Goal: Transaction & Acquisition: Book appointment/travel/reservation

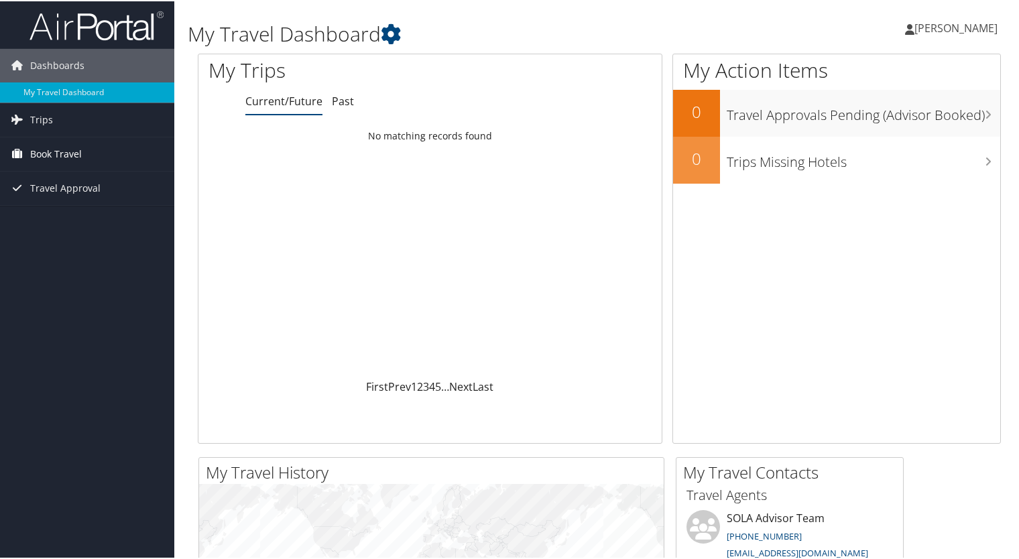
click at [51, 155] on span "Book Travel" at bounding box center [56, 153] width 52 height 34
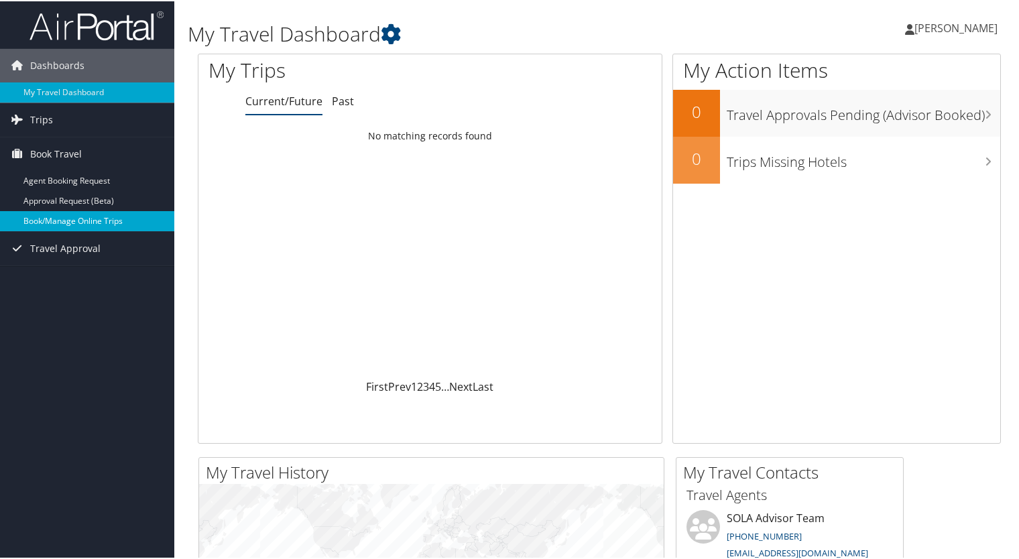
click at [66, 218] on link "Book/Manage Online Trips" at bounding box center [87, 220] width 174 height 20
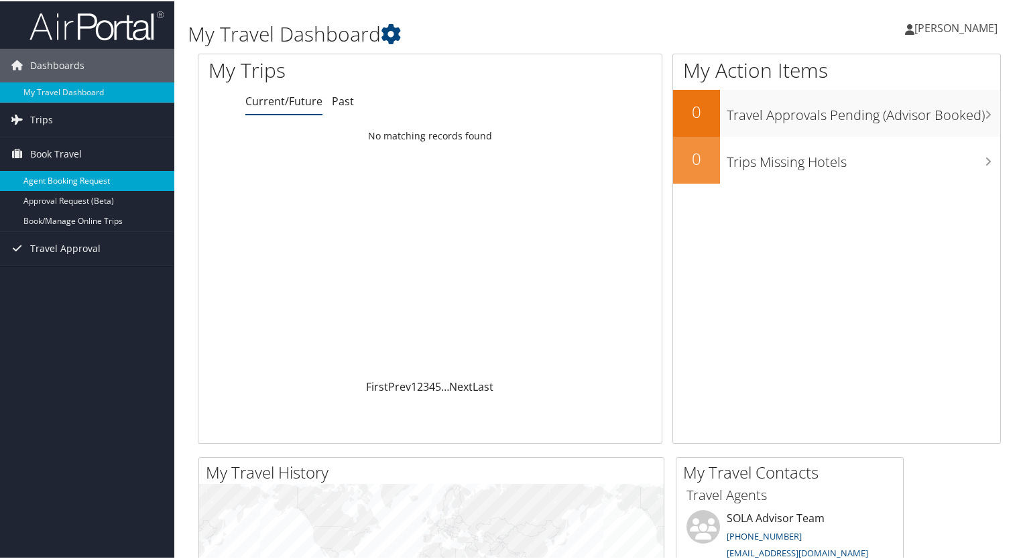
click at [38, 182] on link "Agent Booking Request" at bounding box center [87, 180] width 174 height 20
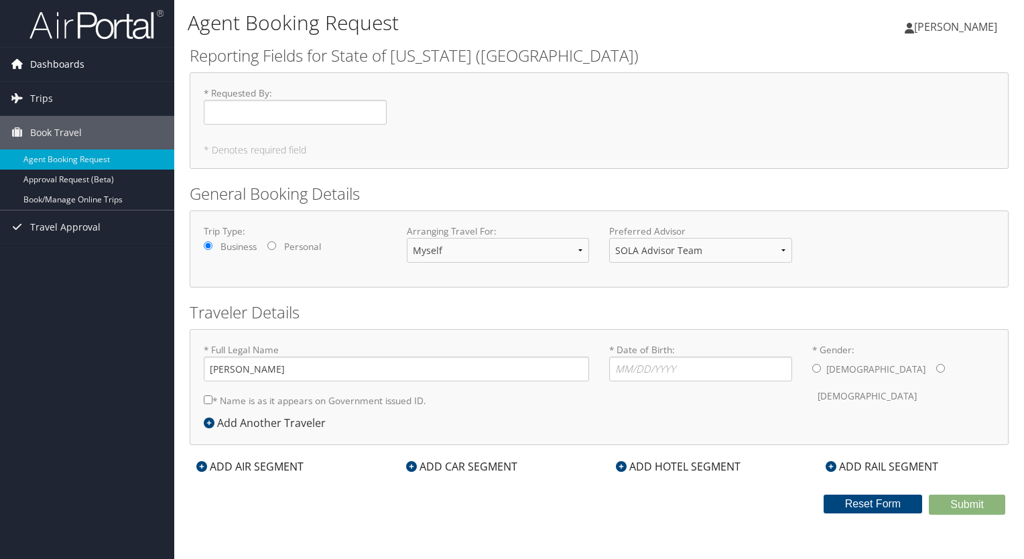
click at [58, 67] on span "Dashboards" at bounding box center [57, 65] width 54 height 34
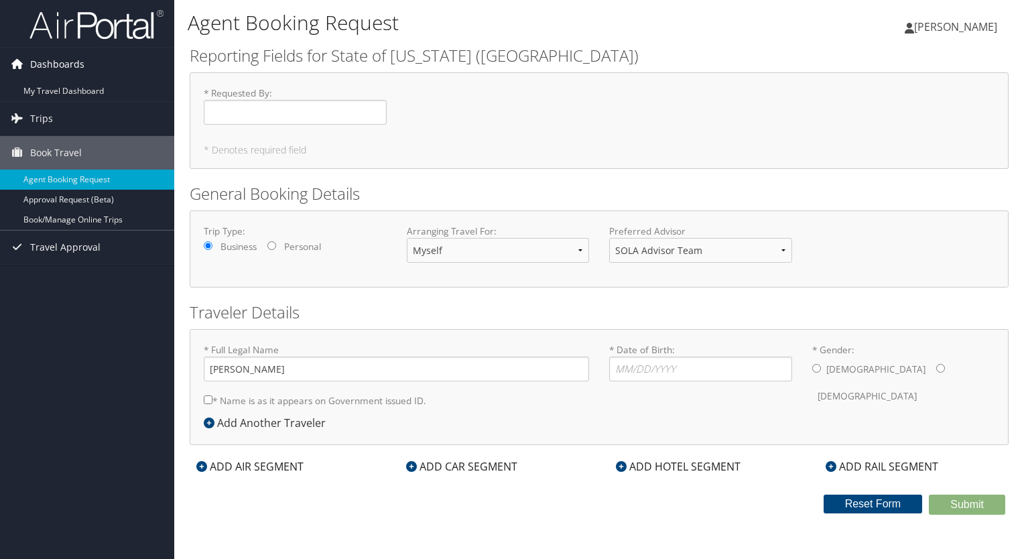
click at [58, 67] on span "Dashboards" at bounding box center [57, 65] width 54 height 34
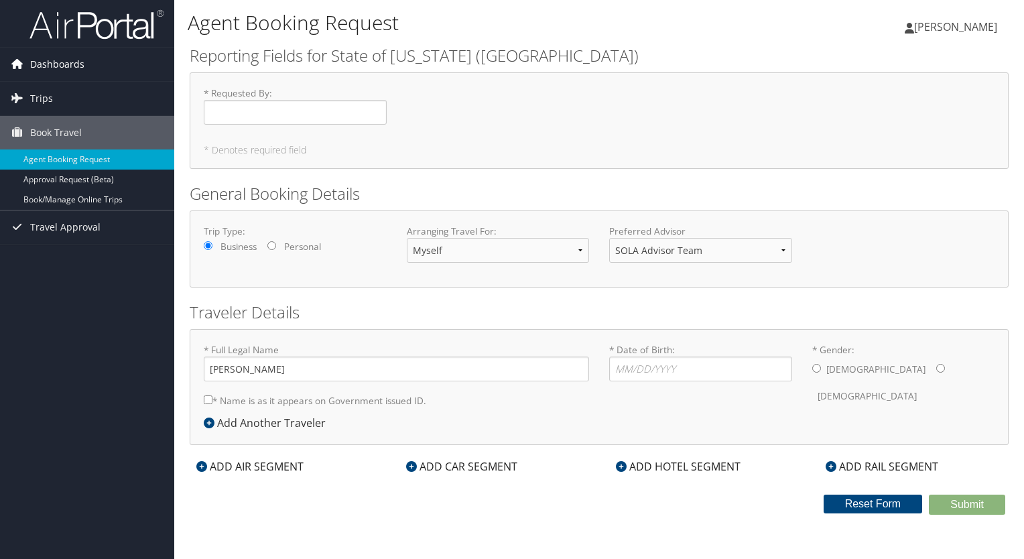
click at [58, 67] on span "Dashboards" at bounding box center [57, 65] width 54 height 34
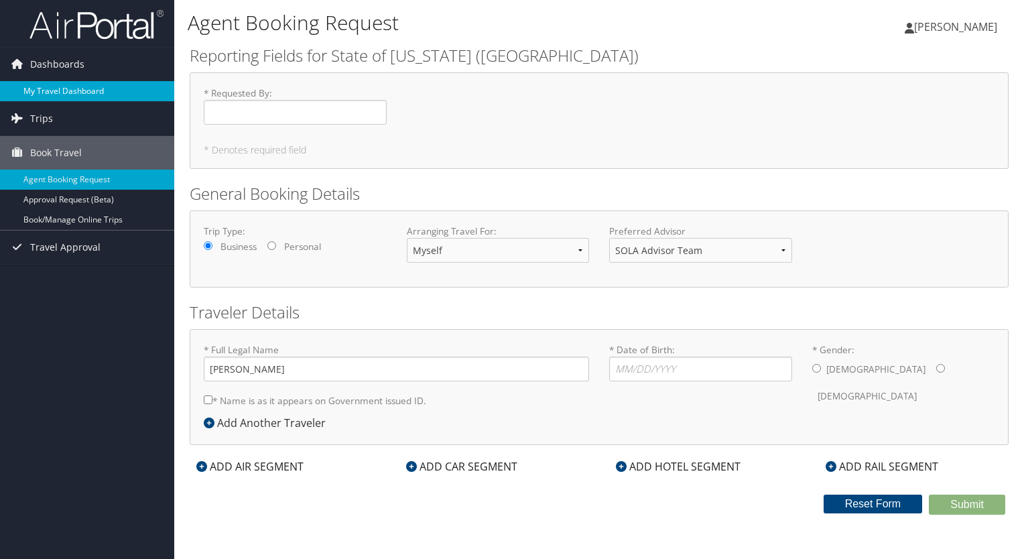
click at [60, 87] on link "My Travel Dashboard" at bounding box center [87, 91] width 174 height 20
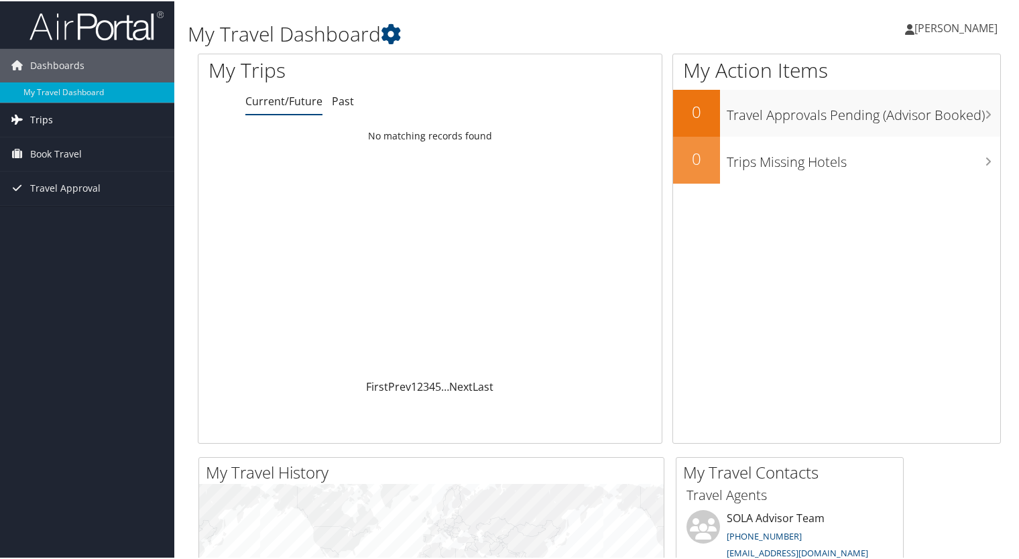
click at [33, 123] on span "Trips" at bounding box center [41, 119] width 23 height 34
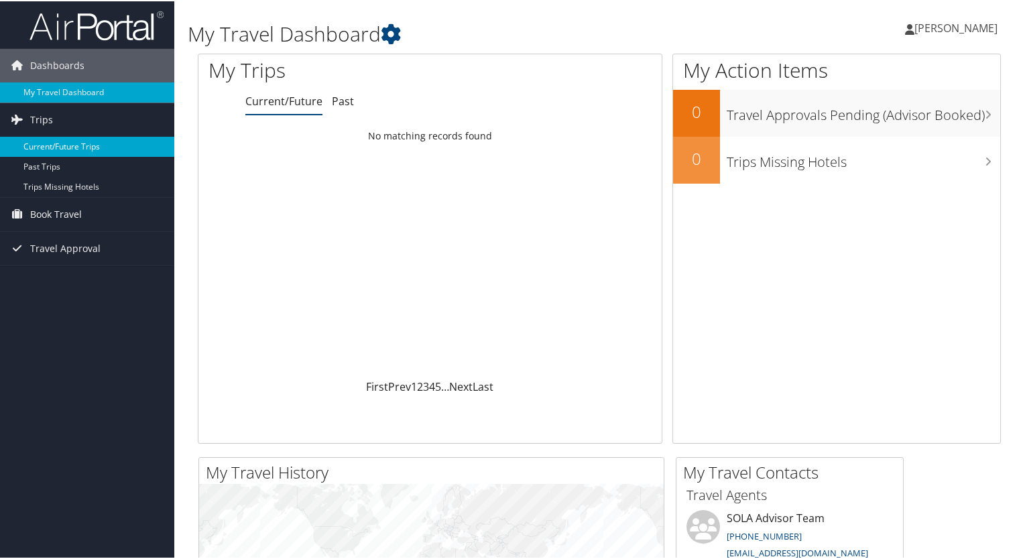
click at [56, 143] on link "Current/Future Trips" at bounding box center [87, 145] width 174 height 20
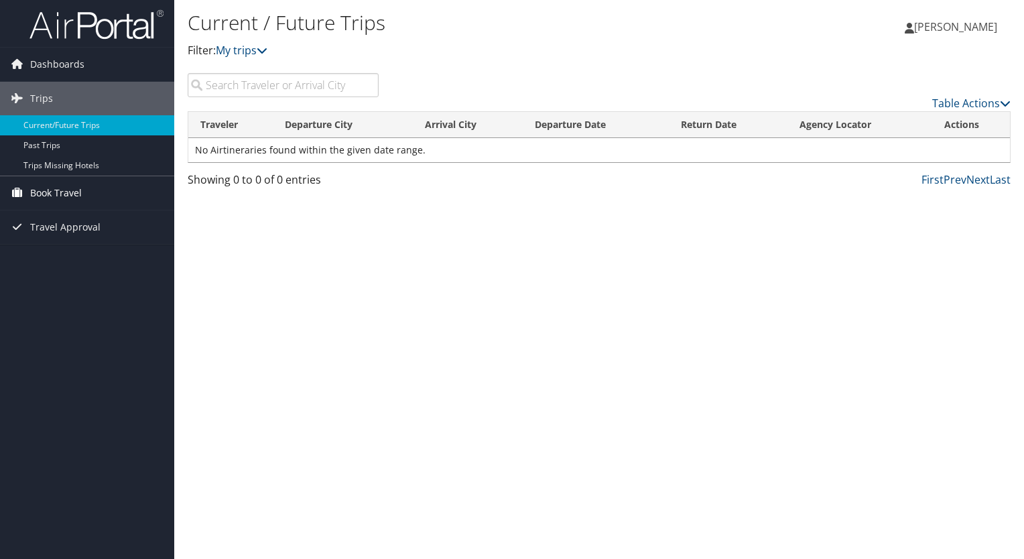
click at [65, 194] on span "Book Travel" at bounding box center [56, 193] width 52 height 34
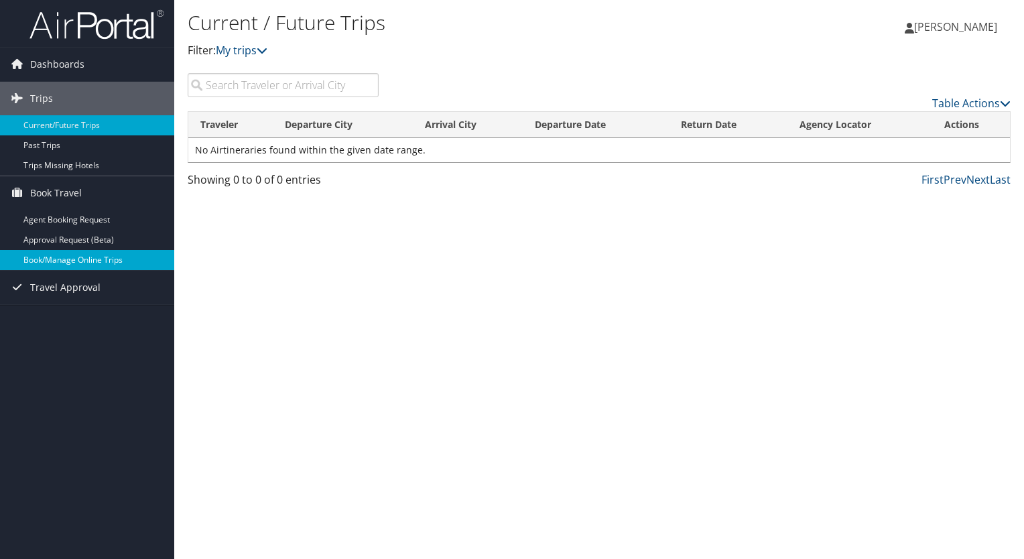
click at [72, 257] on link "Book/Manage Online Trips" at bounding box center [87, 260] width 174 height 20
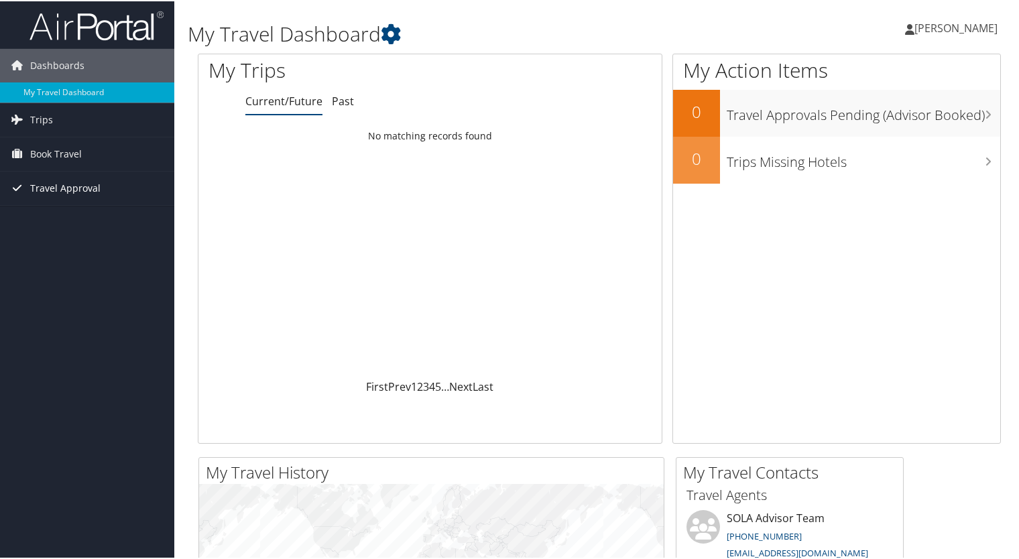
click at [70, 188] on span "Travel Approval" at bounding box center [65, 187] width 70 height 34
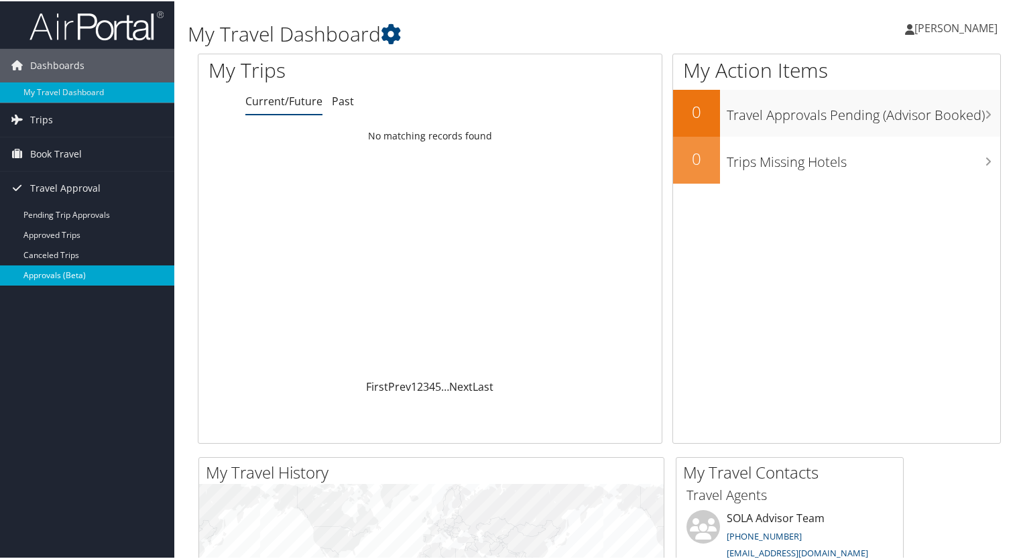
click at [62, 270] on link "Approvals (Beta)" at bounding box center [87, 274] width 174 height 20
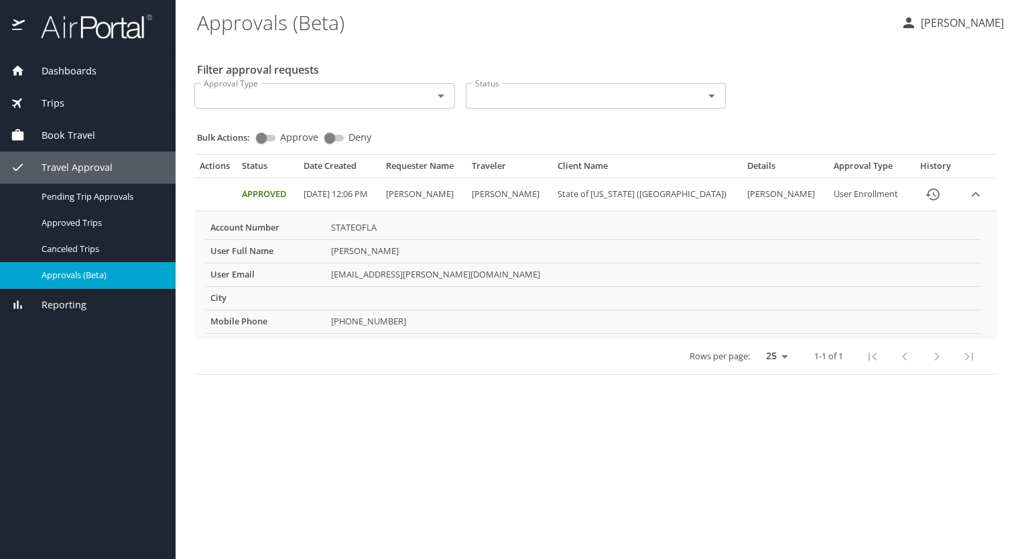
click at [54, 111] on div "Trips" at bounding box center [88, 103] width 176 height 32
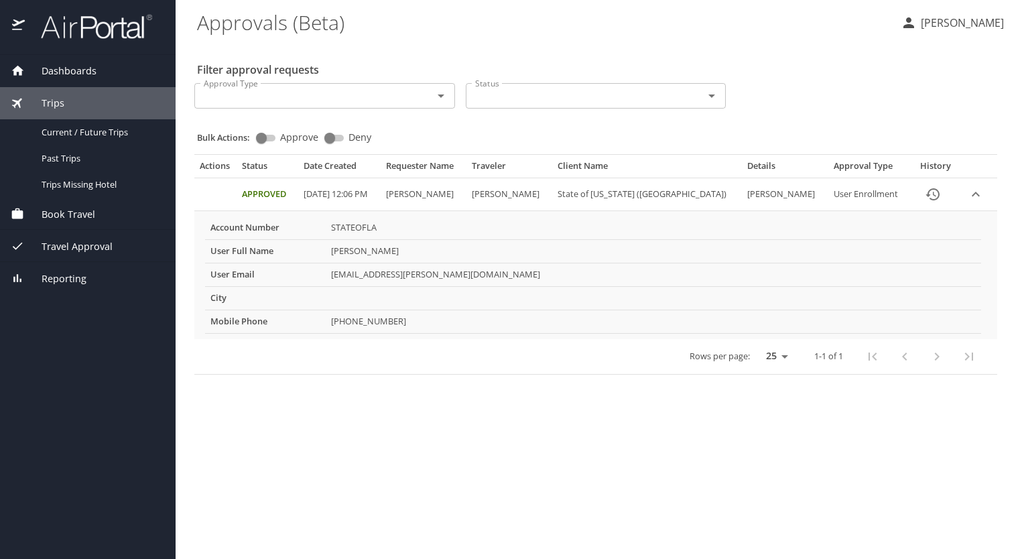
click at [67, 214] on span "Book Travel" at bounding box center [60, 214] width 70 height 15
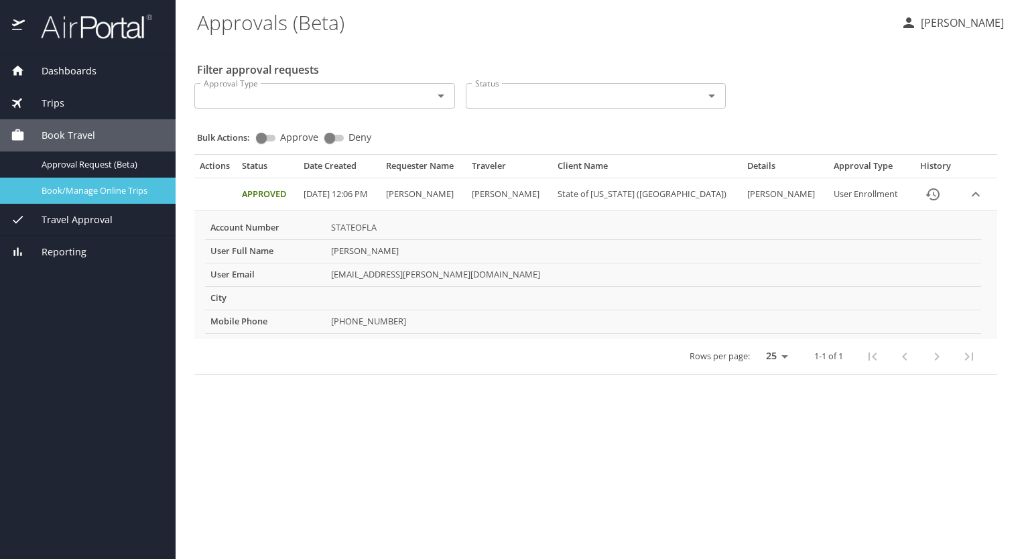
click at [70, 191] on span "Book/Manage Online Trips" at bounding box center [101, 190] width 118 height 13
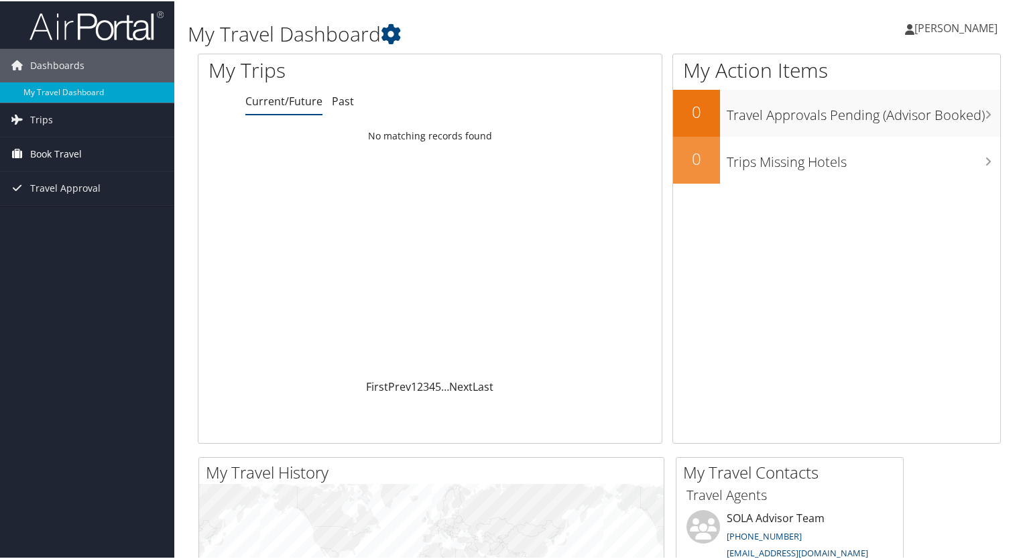
click at [62, 154] on span "Book Travel" at bounding box center [56, 153] width 52 height 34
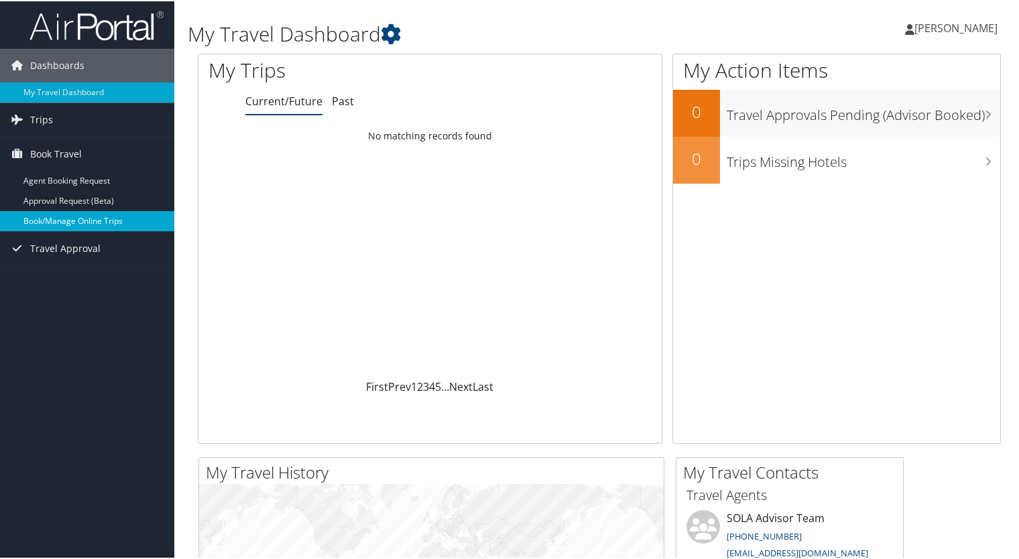
click at [72, 219] on link "Book/Manage Online Trips" at bounding box center [87, 220] width 174 height 20
click at [70, 218] on link "Book/Manage Online Trips" at bounding box center [87, 220] width 174 height 20
click at [64, 218] on link "Book/Manage Online Trips" at bounding box center [87, 220] width 174 height 20
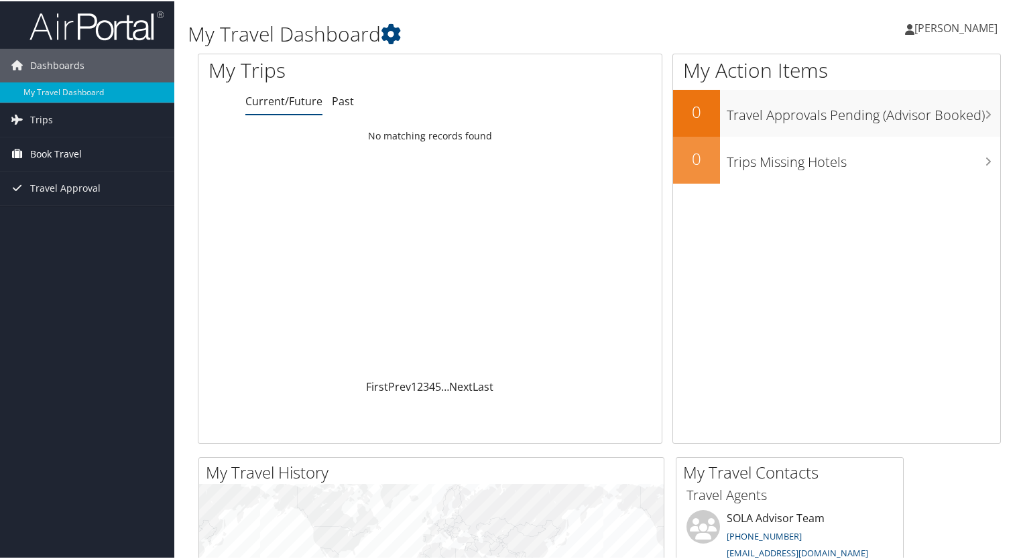
click at [54, 152] on span "Book Travel" at bounding box center [56, 153] width 52 height 34
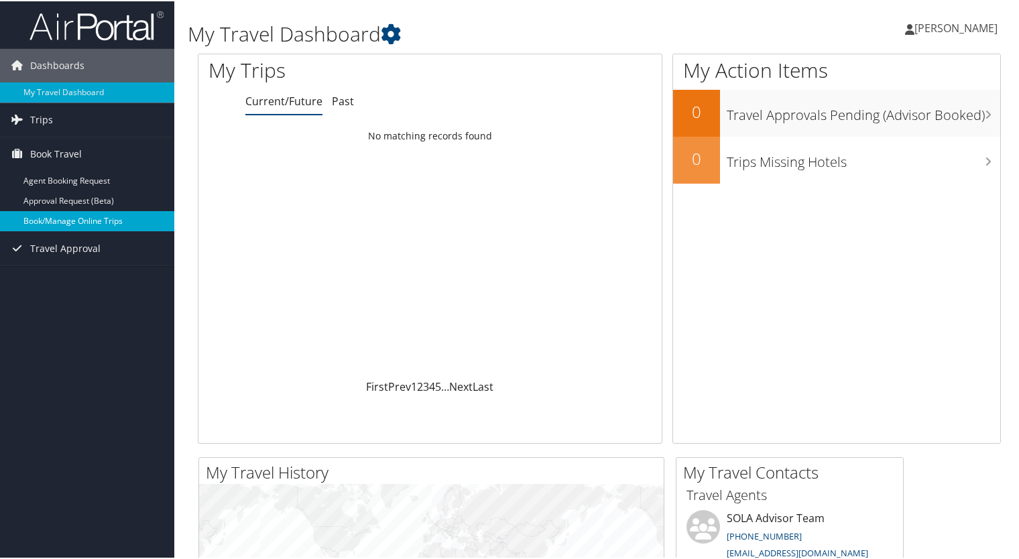
click at [61, 218] on link "Book/Manage Online Trips" at bounding box center [87, 220] width 174 height 20
